Goal: Task Accomplishment & Management: Use online tool/utility

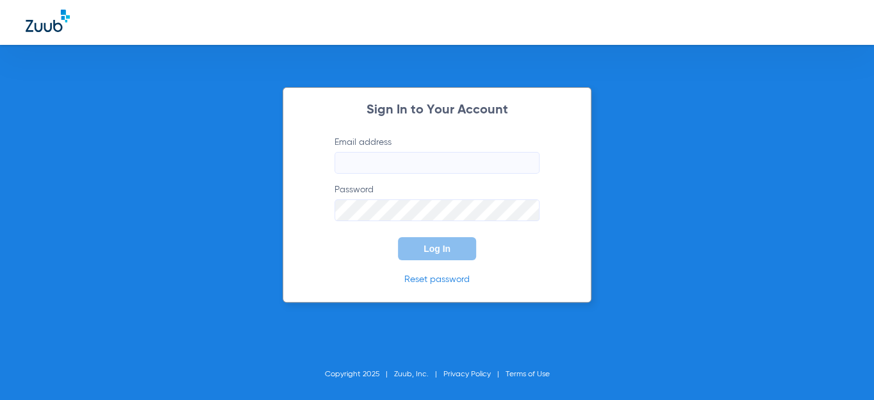
type input "[EMAIL_ADDRESS][DOMAIN_NAME]"
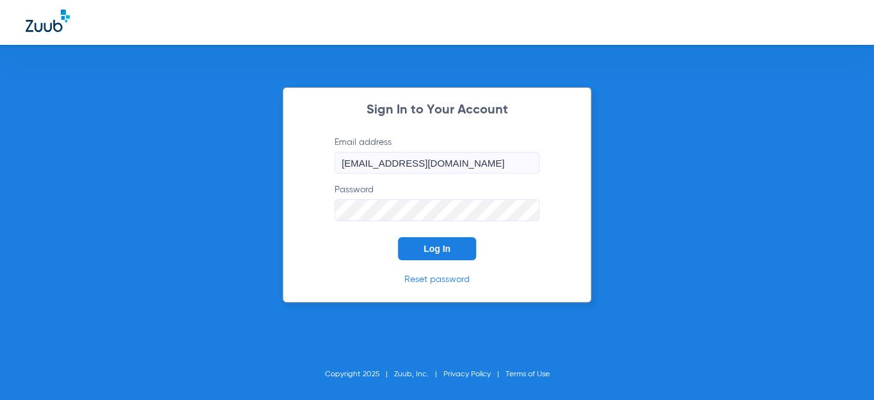
click at [447, 252] on span "Log In" at bounding box center [436, 248] width 27 height 10
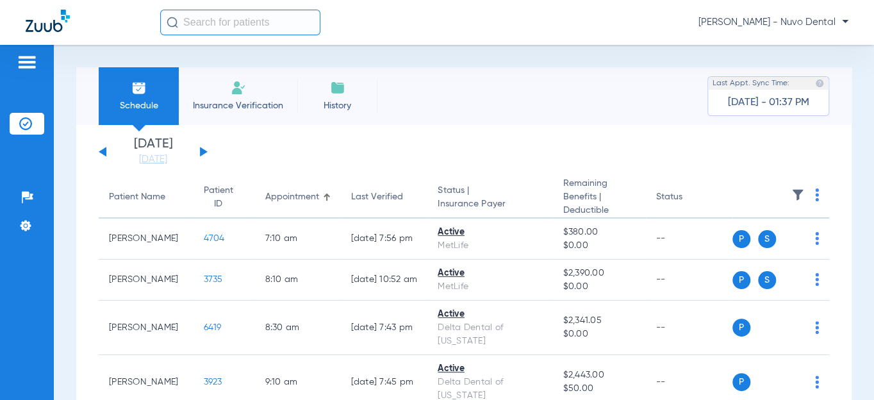
click at [20, 124] on img at bounding box center [25, 123] width 13 height 13
click at [138, 160] on link "[DATE]" at bounding box center [153, 159] width 77 height 13
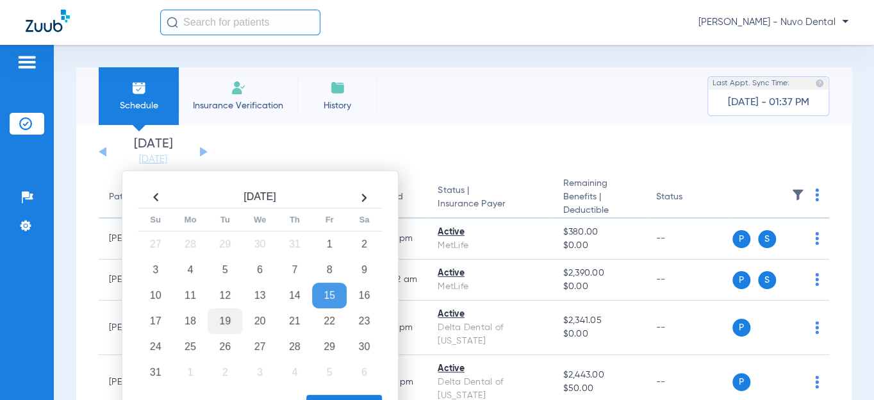
click at [218, 320] on td "19" at bounding box center [225, 321] width 35 height 26
click at [357, 397] on button "Apply" at bounding box center [344, 408] width 76 height 26
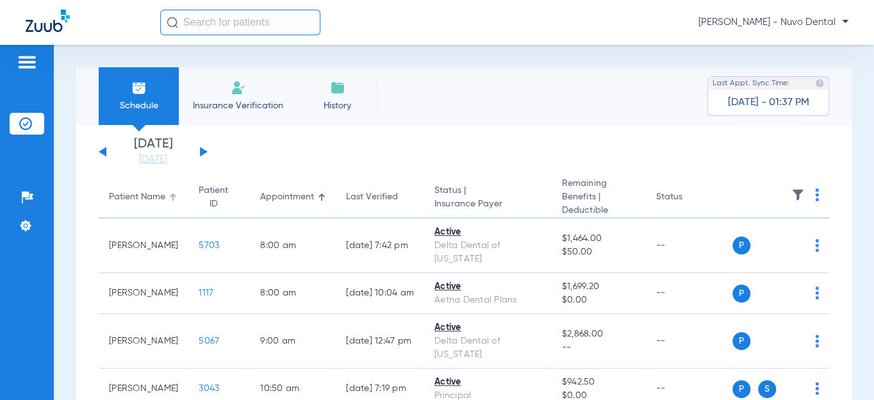
click at [124, 195] on div "Patient Name" at bounding box center [137, 196] width 56 height 13
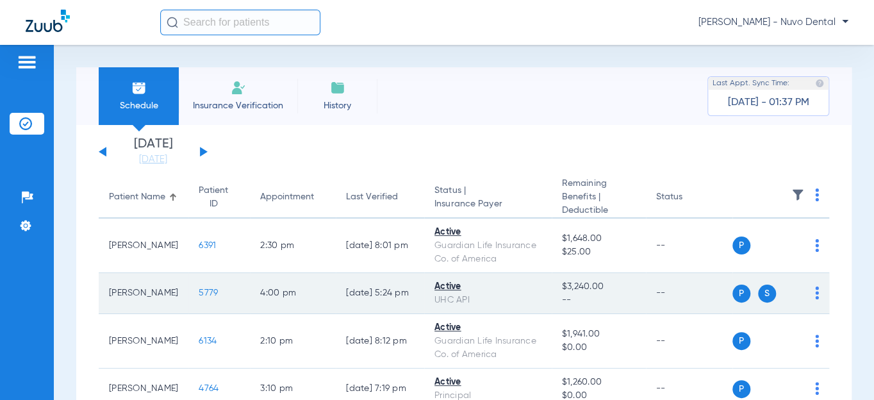
click at [199, 290] on span "5779" at bounding box center [208, 292] width 19 height 9
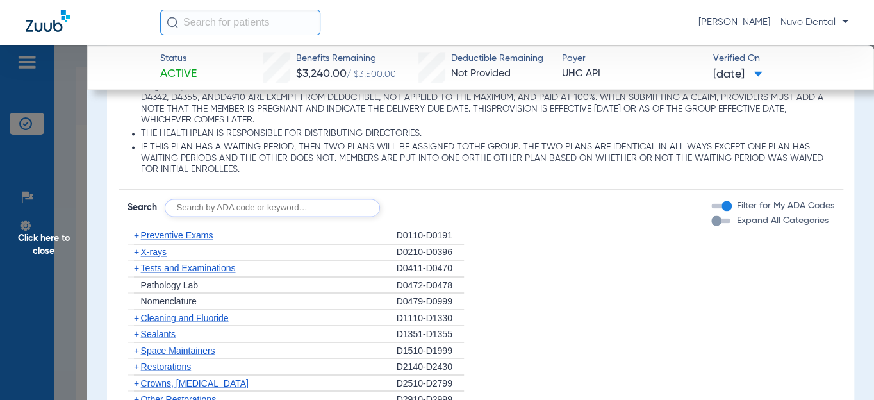
scroll to position [1048, 0]
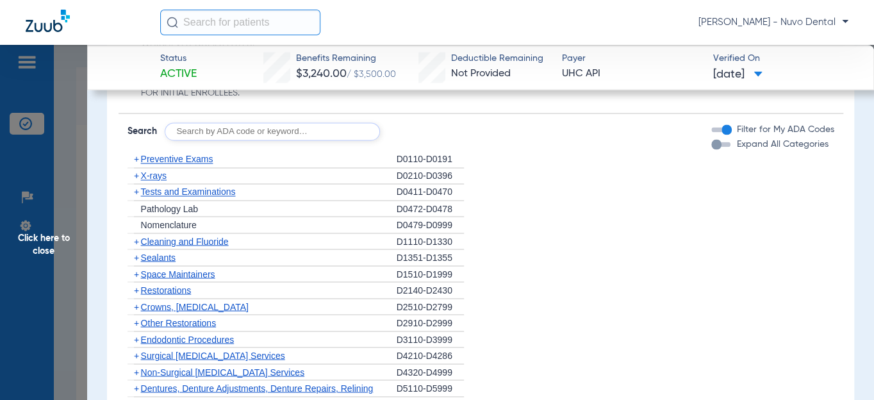
click at [186, 130] on input "text" at bounding box center [272, 131] width 215 height 18
drag, startPoint x: 367, startPoint y: 131, endPoint x: 54, endPoint y: 132, distance: 313.3
type input "d2392, d9910, d2991, d8090, d9944"
click at [426, 124] on button "Search" at bounding box center [427, 131] width 51 height 18
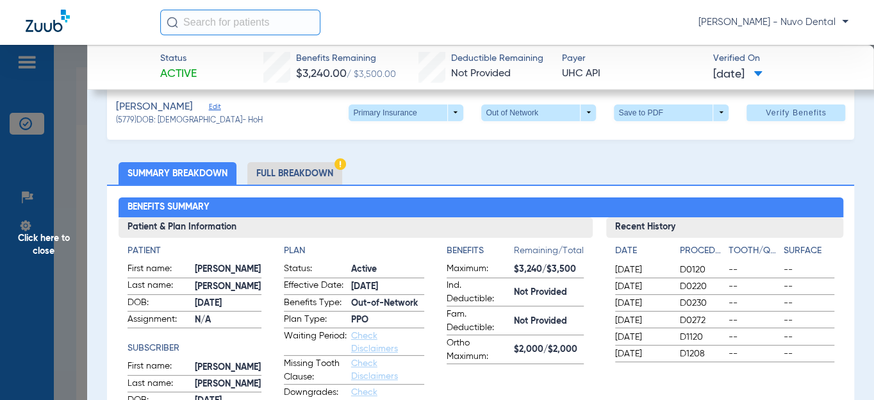
scroll to position [0, 0]
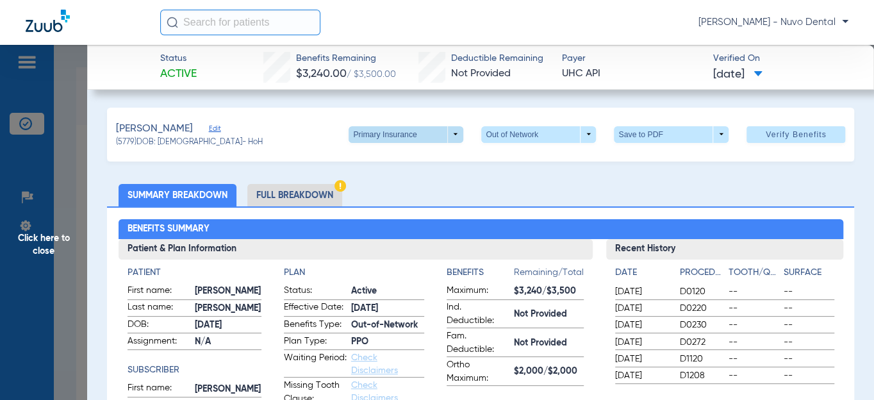
click at [395, 140] on span at bounding box center [406, 134] width 31 height 31
click at [378, 183] on span "Secondary Insurance" at bounding box center [393, 185] width 85 height 9
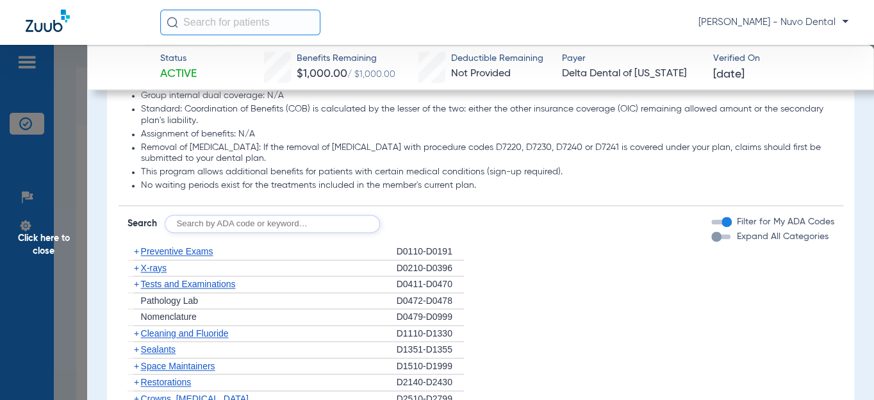
scroll to position [815, 0]
click at [226, 226] on input "text" at bounding box center [272, 222] width 215 height 18
type input "d8090, d9944"
click button "Search" at bounding box center [427, 222] width 51 height 18
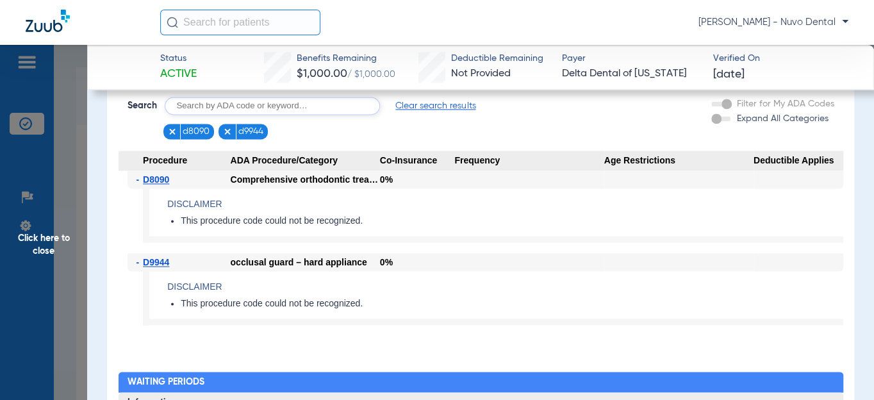
scroll to position [873, 0]
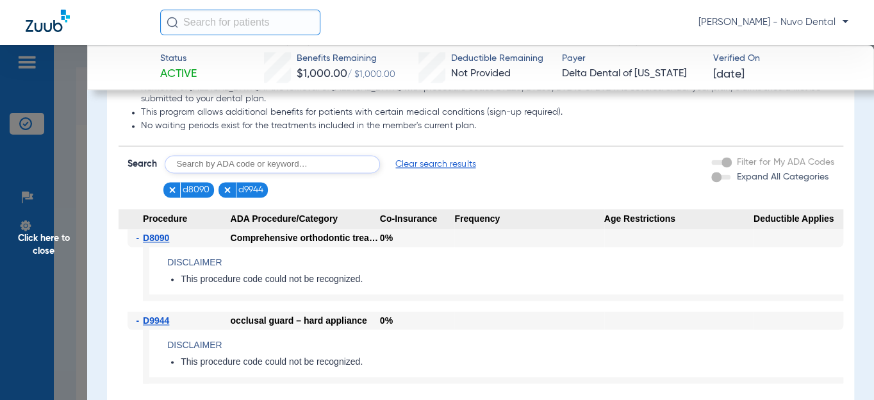
click at [193, 165] on input "text" at bounding box center [272, 164] width 215 height 18
type input "d2392, d2991"
click button "Search" at bounding box center [427, 164] width 51 height 18
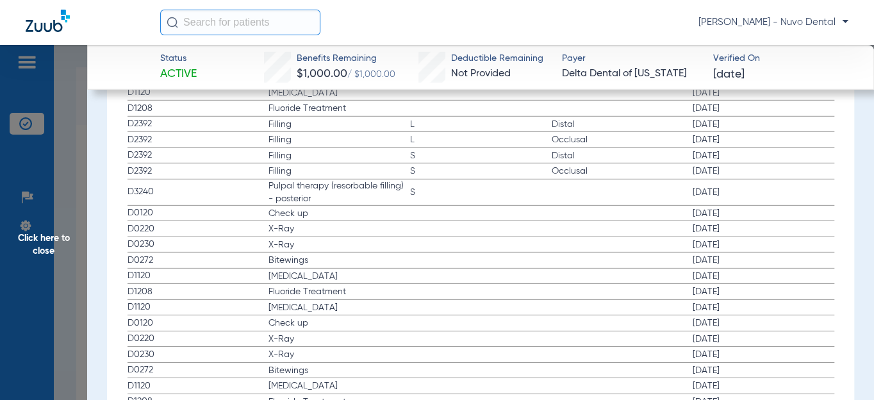
scroll to position [1588, 0]
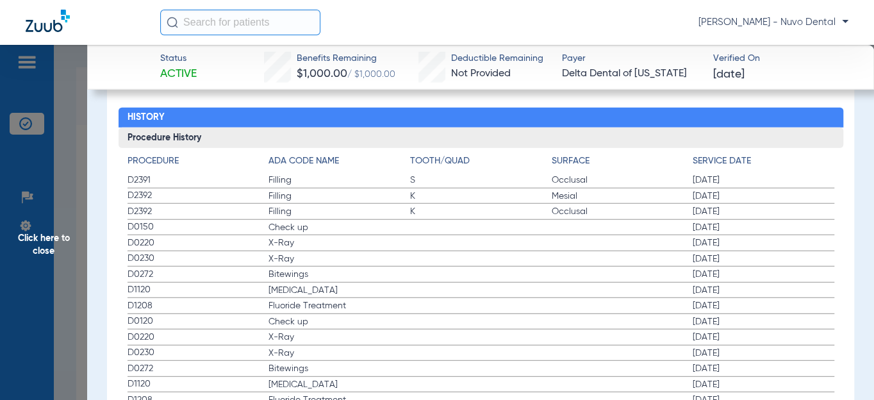
click at [44, 244] on span "Click here to close" at bounding box center [43, 245] width 87 height 400
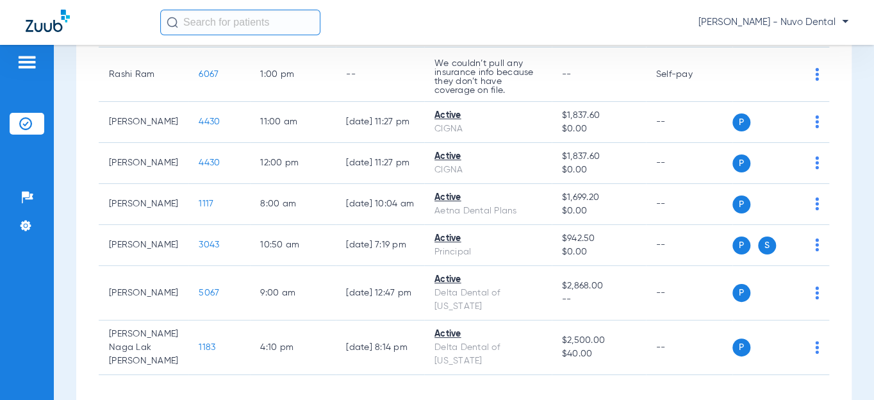
scroll to position [757, 0]
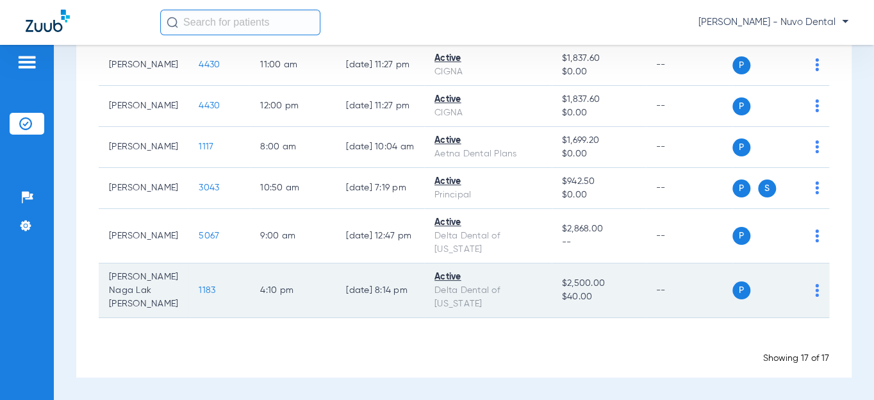
click at [199, 295] on span "1183" at bounding box center [207, 290] width 17 height 9
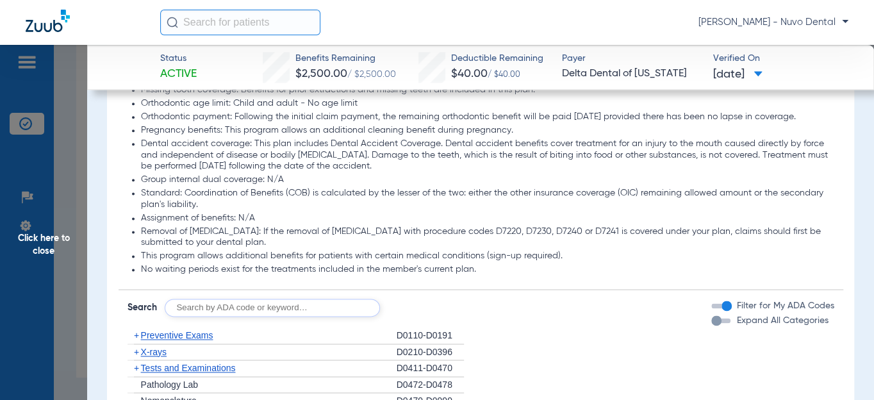
scroll to position [932, 0]
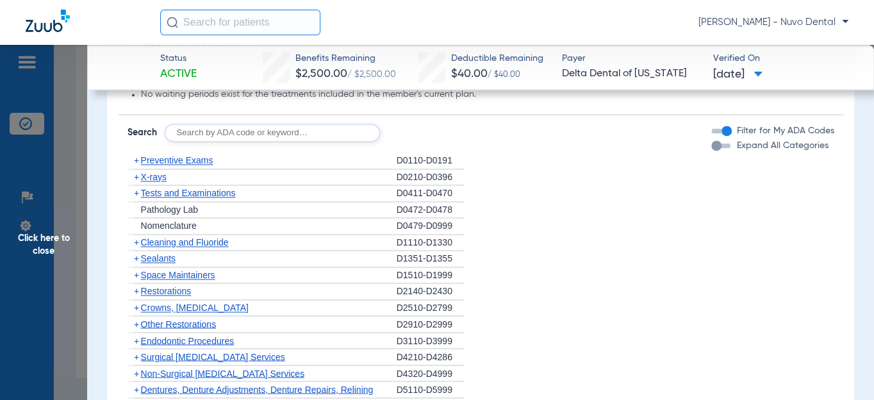
click at [273, 142] on input "text" at bounding box center [272, 133] width 215 height 18
type input "d0120, d1110, d1208"
click button "Search" at bounding box center [427, 133] width 51 height 18
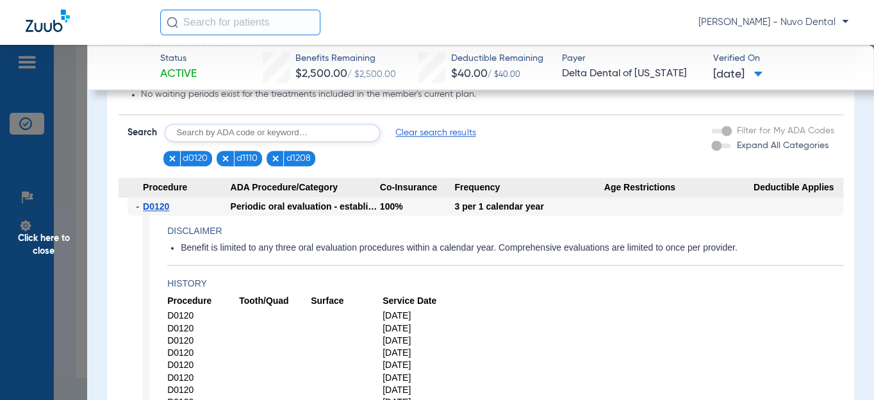
click at [294, 142] on input "text" at bounding box center [272, 133] width 215 height 18
type input "d8090, d9944"
click button "Search" at bounding box center [427, 133] width 51 height 18
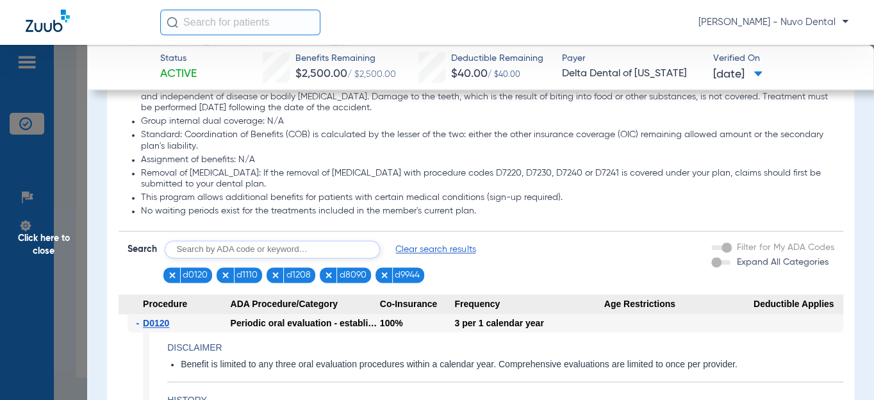
scroll to position [698, 0]
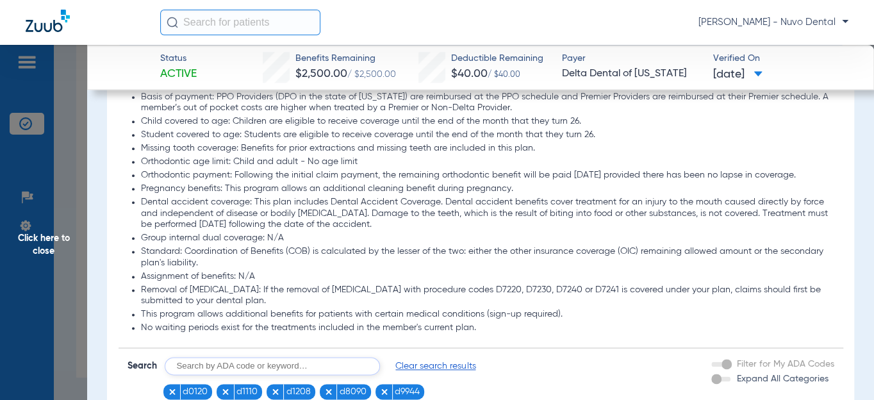
click at [279, 167] on li "Orthodontic age limit: Child and adult - No age limit" at bounding box center [487, 162] width 693 height 12
click at [279, 166] on li "Orthodontic age limit: Child and adult - No age limit" at bounding box center [487, 162] width 693 height 12
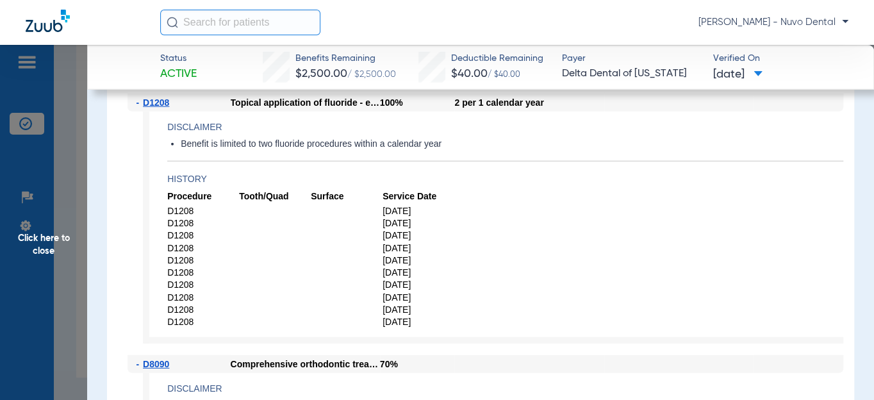
scroll to position [1864, 0]
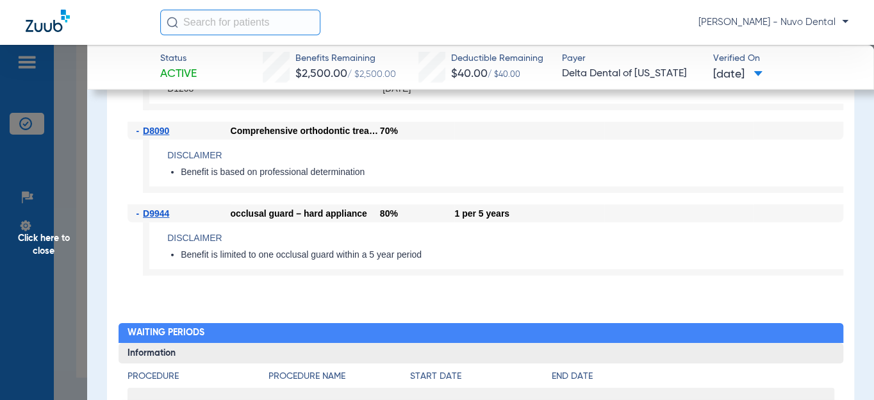
click at [53, 231] on span "Click here to close" at bounding box center [43, 245] width 87 height 400
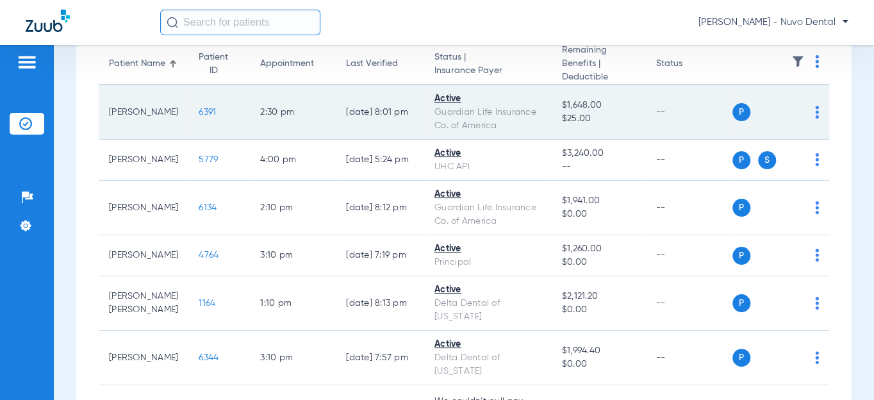
scroll to position [116, 0]
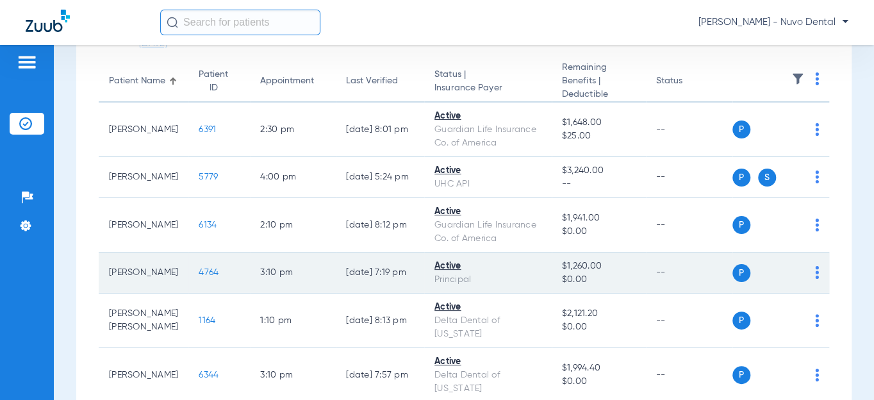
click at [199, 273] on span "4764" at bounding box center [209, 272] width 20 height 9
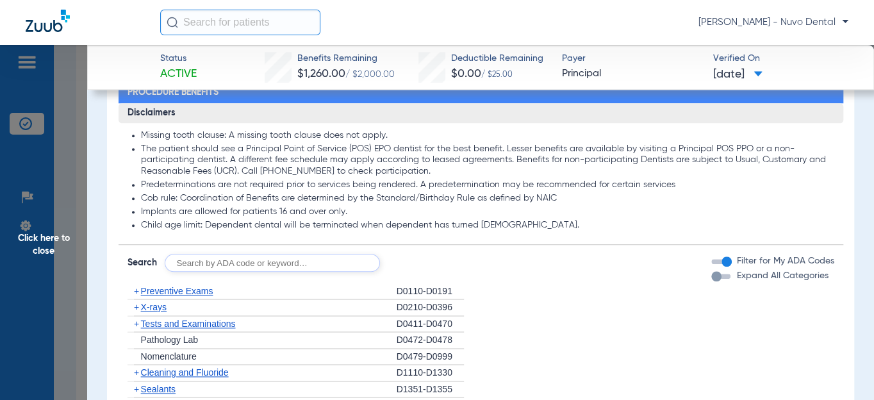
scroll to position [698, 0]
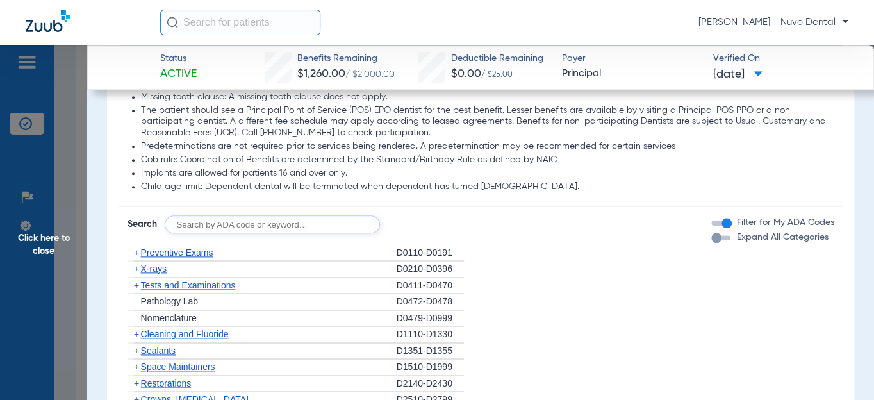
click at [198, 215] on input "text" at bounding box center [272, 224] width 215 height 18
type input "d1208, d4910, d8090, d9944"
click button "Search" at bounding box center [427, 224] width 51 height 18
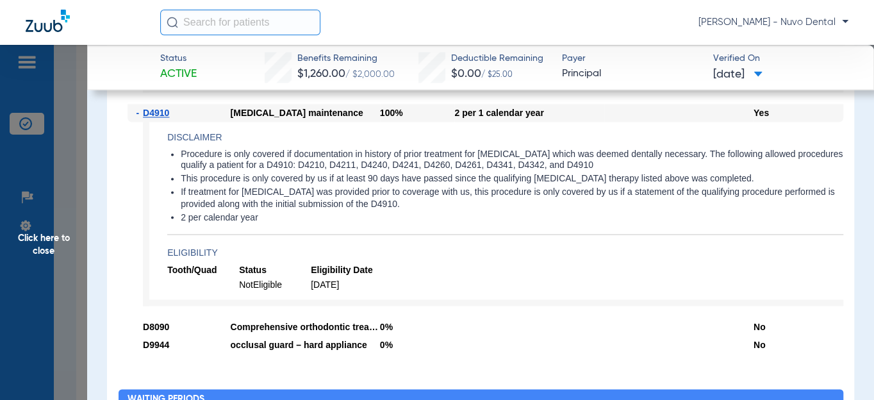
scroll to position [990, 0]
